Goal: Communication & Community: Ask a question

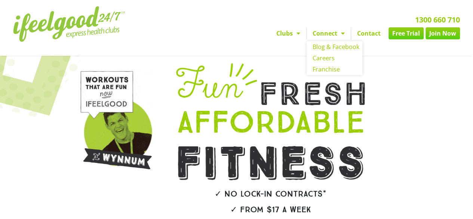
click at [327, 35] on link "Connect" at bounding box center [329, 33] width 44 height 12
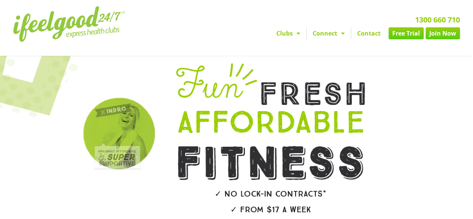
click at [363, 33] on link "Contact" at bounding box center [369, 33] width 36 height 12
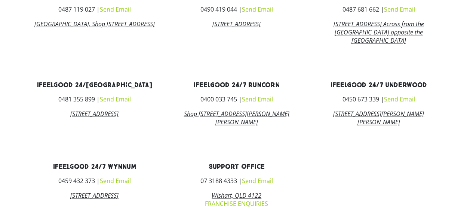
scroll to position [524, 0]
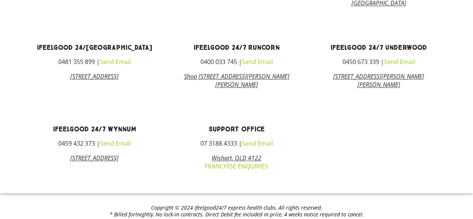
click at [118, 147] on link "Send Email" at bounding box center [115, 143] width 31 height 8
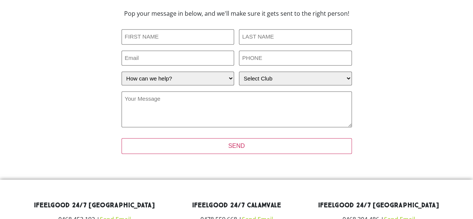
scroll to position [192, 0]
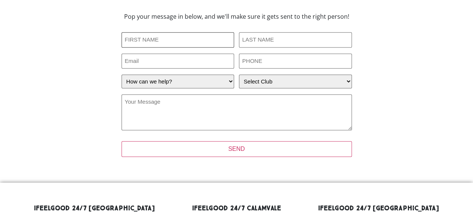
click at [173, 42] on input "First Name (Required)" at bounding box center [178, 39] width 113 height 15
type input "Brian"
type input "Fainton"
type input "bfainton@hotmail.com"
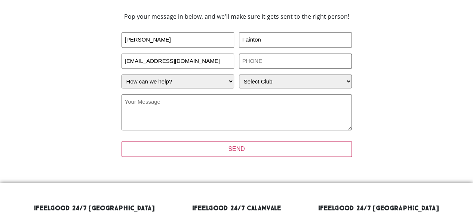
type input "0427720386"
click at [225, 82] on select "How can we help? I have a question about joining I'm a current member who has a…" at bounding box center [178, 81] width 113 height 14
select select "I'm a current member who has an enquiry"
click at [122, 74] on select "How can we help? I have a question about joining I'm a current member who has a…" at bounding box center [178, 81] width 113 height 14
click at [269, 82] on select "Select Club Alexandra Hills Calamvale Coopers Plains Middle Park Oxenford Oxley…" at bounding box center [295, 81] width 113 height 14
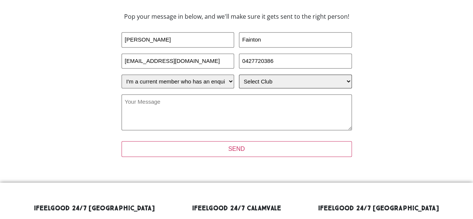
select select "Wynnum"
click at [239, 74] on select "Select Club Alexandra Hills Calamvale Coopers Plains Middle Park Oxenford Oxley…" at bounding box center [295, 81] width 113 height 14
click at [193, 100] on textarea "Your Message (Required)" at bounding box center [237, 112] width 231 height 36
click at [198, 101] on textarea "Your Message (Required)" at bounding box center [237, 112] width 231 height 36
click at [339, 105] on textarea "Hi, I had a message that my first payment has not gone through, i'm not sure wh…" at bounding box center [237, 112] width 231 height 36
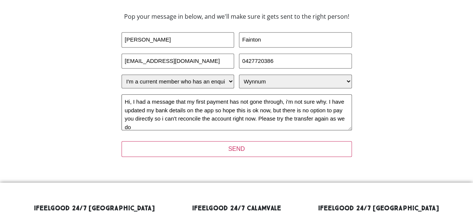
scroll to position [1, 0]
type textarea "Hi, I had a message that my first payment has not gone through, i'm not sure wh…"
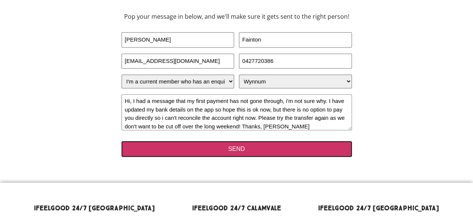
click at [234, 147] on input "SEND" at bounding box center [237, 149] width 231 height 16
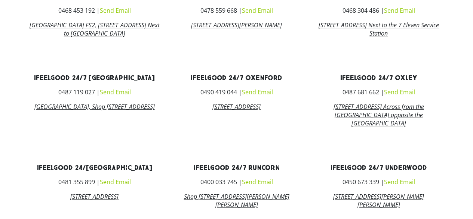
scroll to position [299, 0]
